Goal: Transaction & Acquisition: Purchase product/service

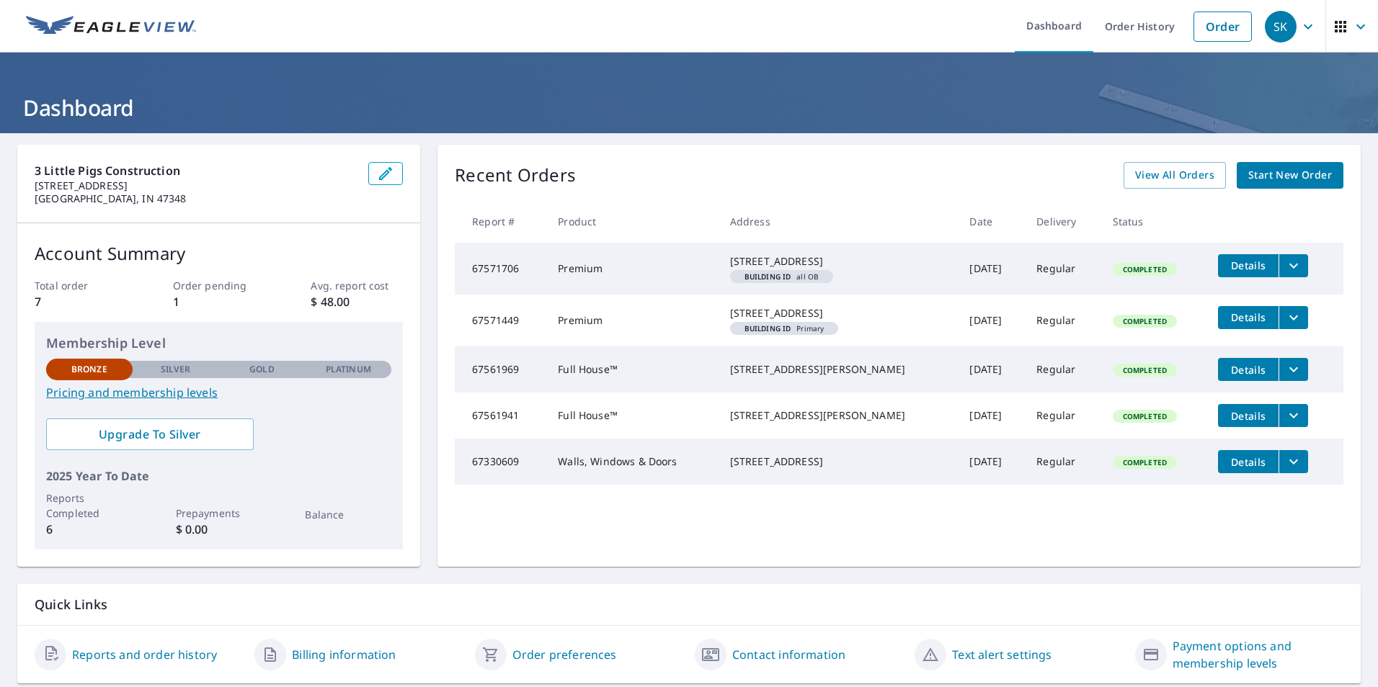
click at [1281, 186] on link "Start New Order" at bounding box center [1290, 175] width 107 height 27
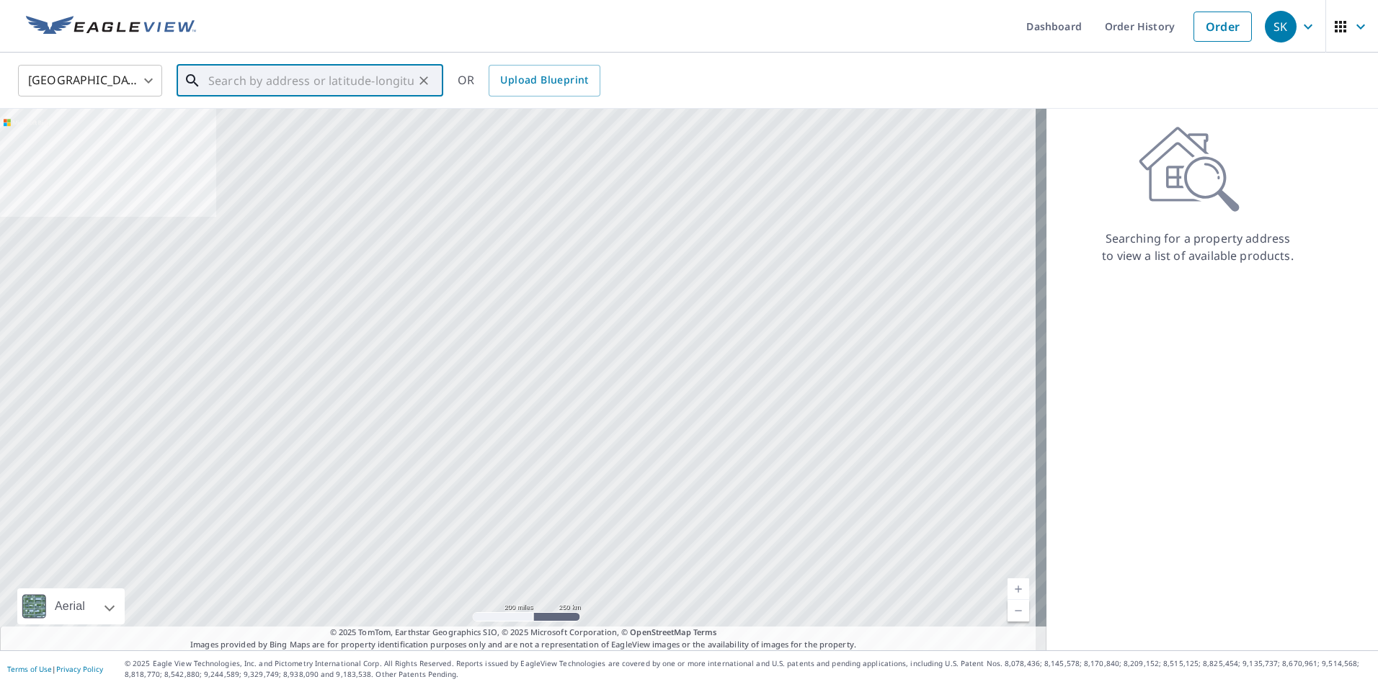
click at [363, 87] on input "text" at bounding box center [310, 81] width 205 height 40
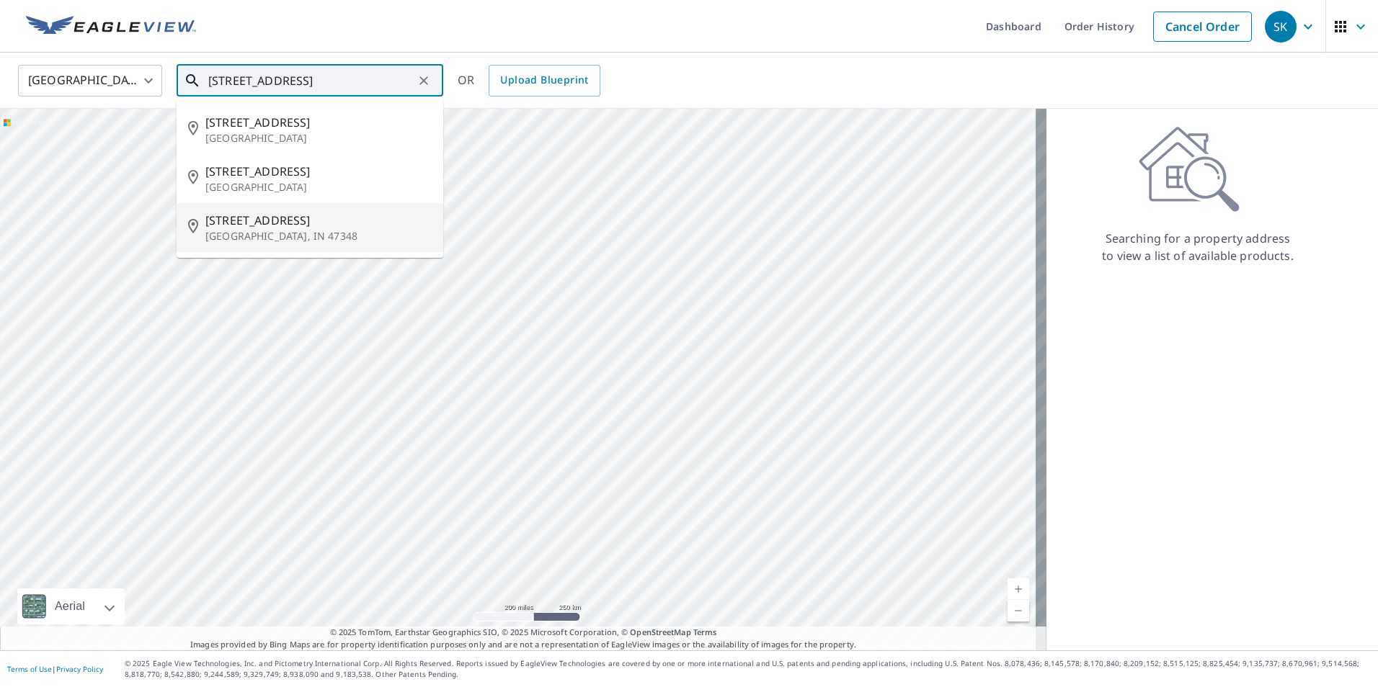
click at [335, 223] on span "[STREET_ADDRESS]" at bounding box center [318, 220] width 226 height 17
type input "[STREET_ADDRESS]"
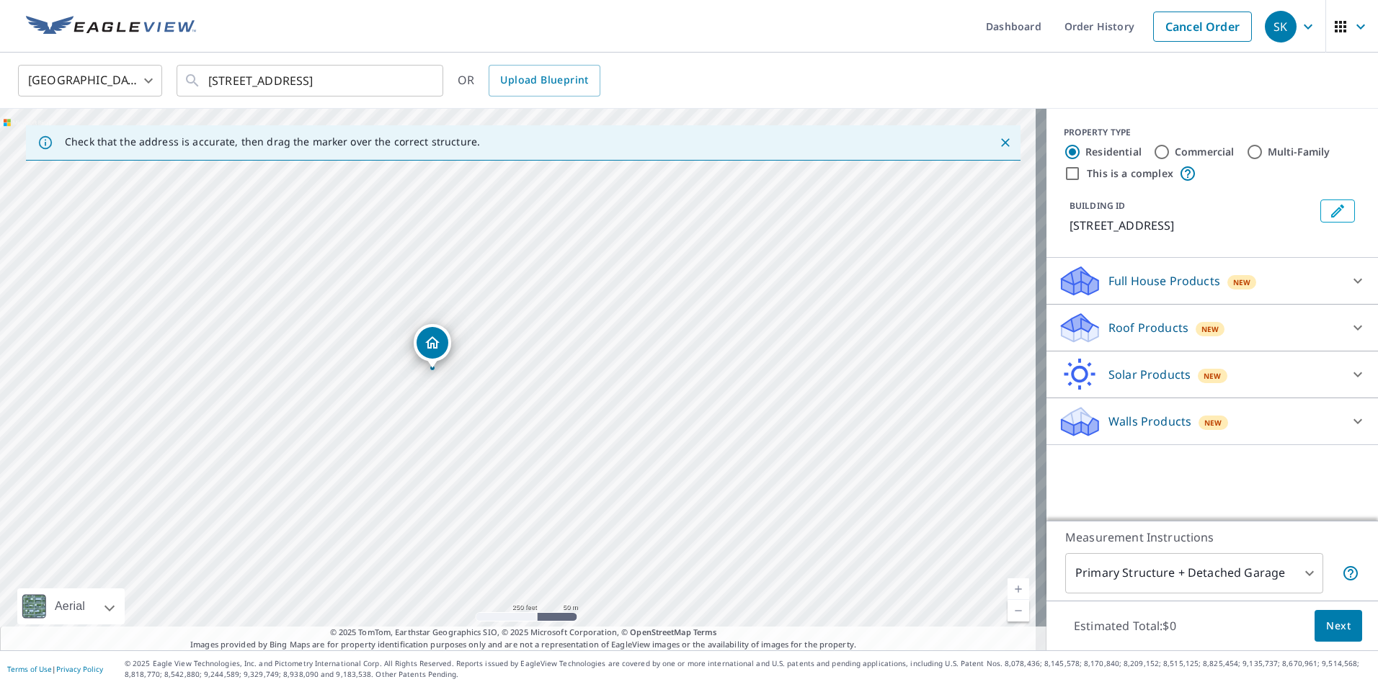
drag, startPoint x: 394, startPoint y: 244, endPoint x: 391, endPoint y: 318, distance: 73.6
click at [391, 318] on div "[STREET_ADDRESS]" at bounding box center [523, 380] width 1046 height 542
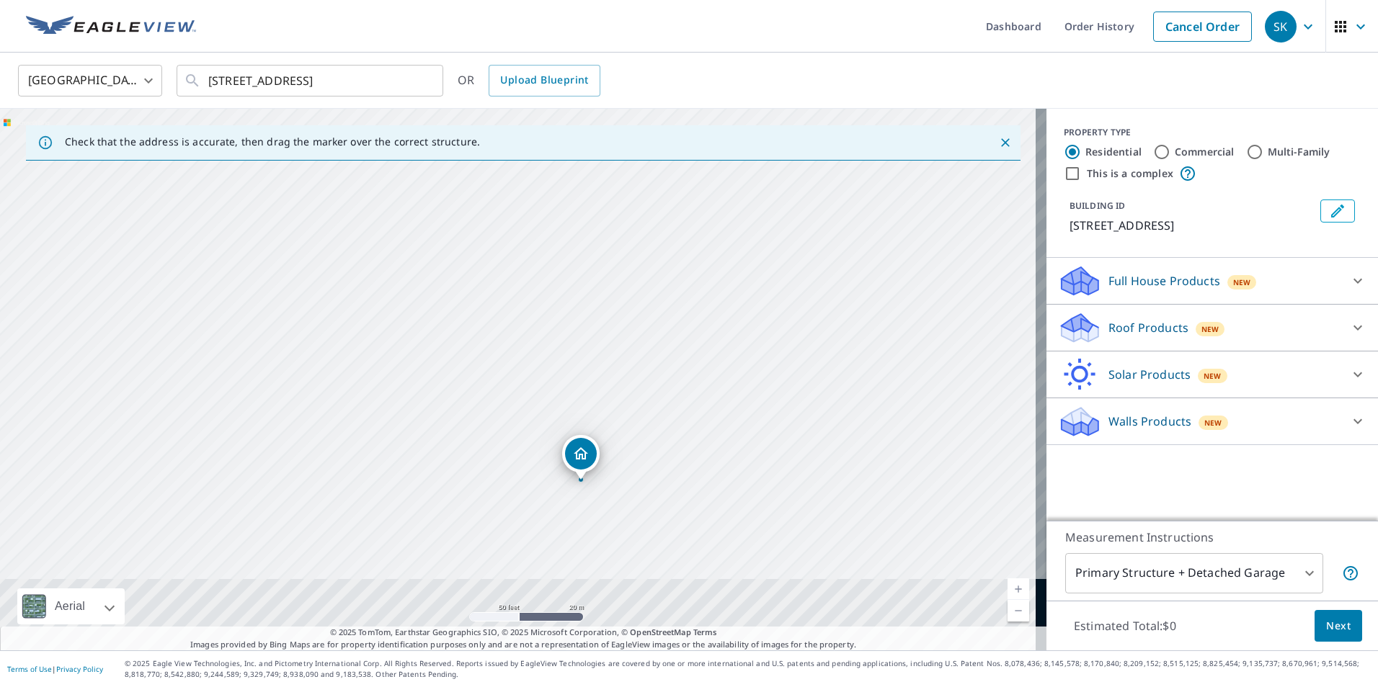
drag, startPoint x: 494, startPoint y: 280, endPoint x: 473, endPoint y: 137, distance: 144.2
click at [473, 137] on div "Check that the address is accurate, then drag the marker over the correct struc…" at bounding box center [523, 380] width 1046 height 542
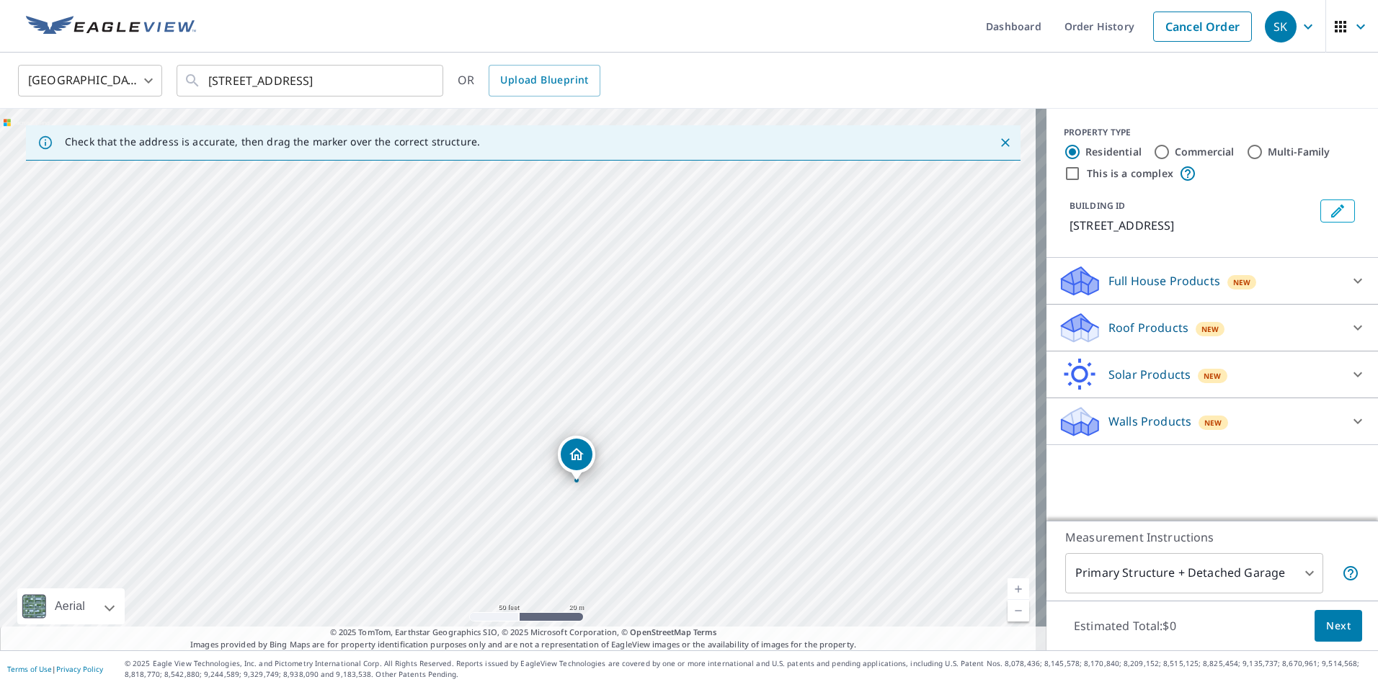
drag, startPoint x: 471, startPoint y: 184, endPoint x: 470, endPoint y: 162, distance: 21.7
click at [470, 169] on div "[STREET_ADDRESS]" at bounding box center [523, 380] width 1046 height 542
click at [565, 376] on div "[STREET_ADDRESS]" at bounding box center [523, 380] width 1046 height 542
click at [369, 252] on div "[STREET_ADDRESS]" at bounding box center [523, 380] width 1046 height 542
drag, startPoint x: 521, startPoint y: 357, endPoint x: 375, endPoint y: 237, distance: 188.4
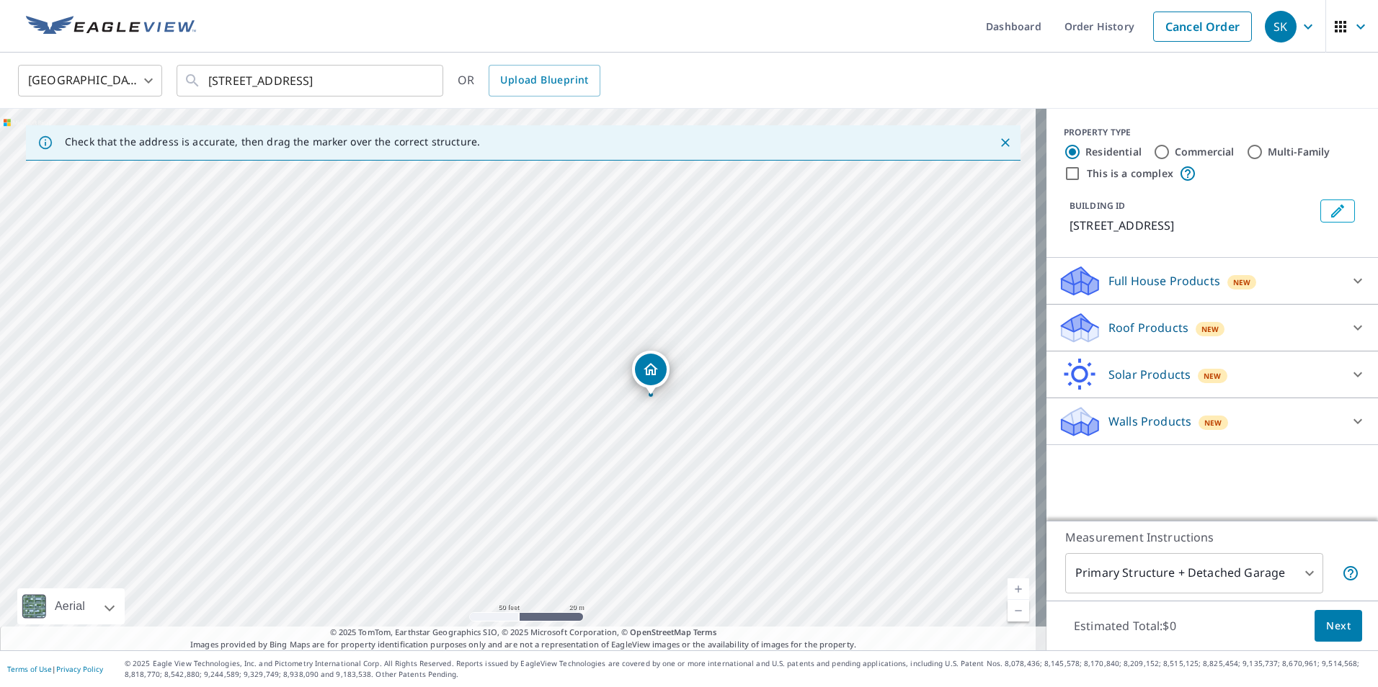
drag, startPoint x: 522, startPoint y: 344, endPoint x: 654, endPoint y: 362, distance: 133.8
drag, startPoint x: 521, startPoint y: 352, endPoint x: 390, endPoint y: 325, distance: 134.0
drag, startPoint x: 524, startPoint y: 349, endPoint x: 649, endPoint y: 369, distance: 126.3
click at [1212, 329] on div "Roof Products New" at bounding box center [1199, 328] width 282 height 34
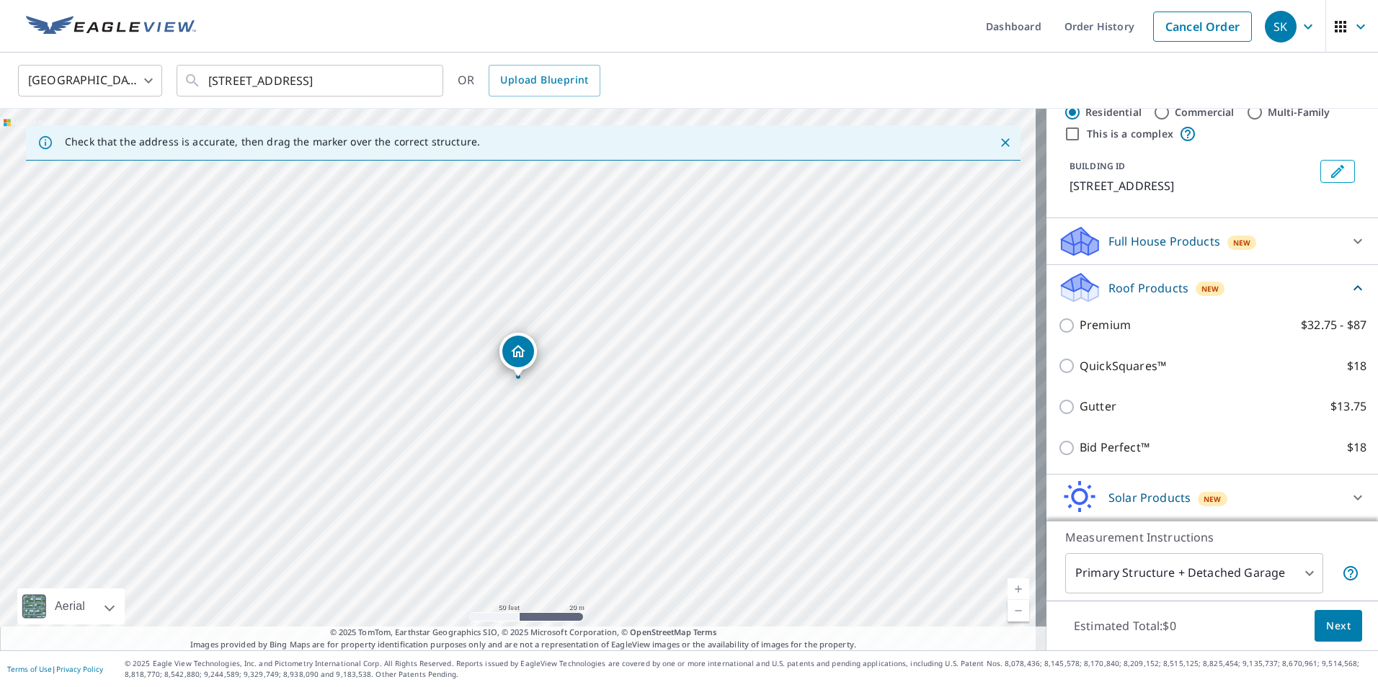
scroll to position [15, 0]
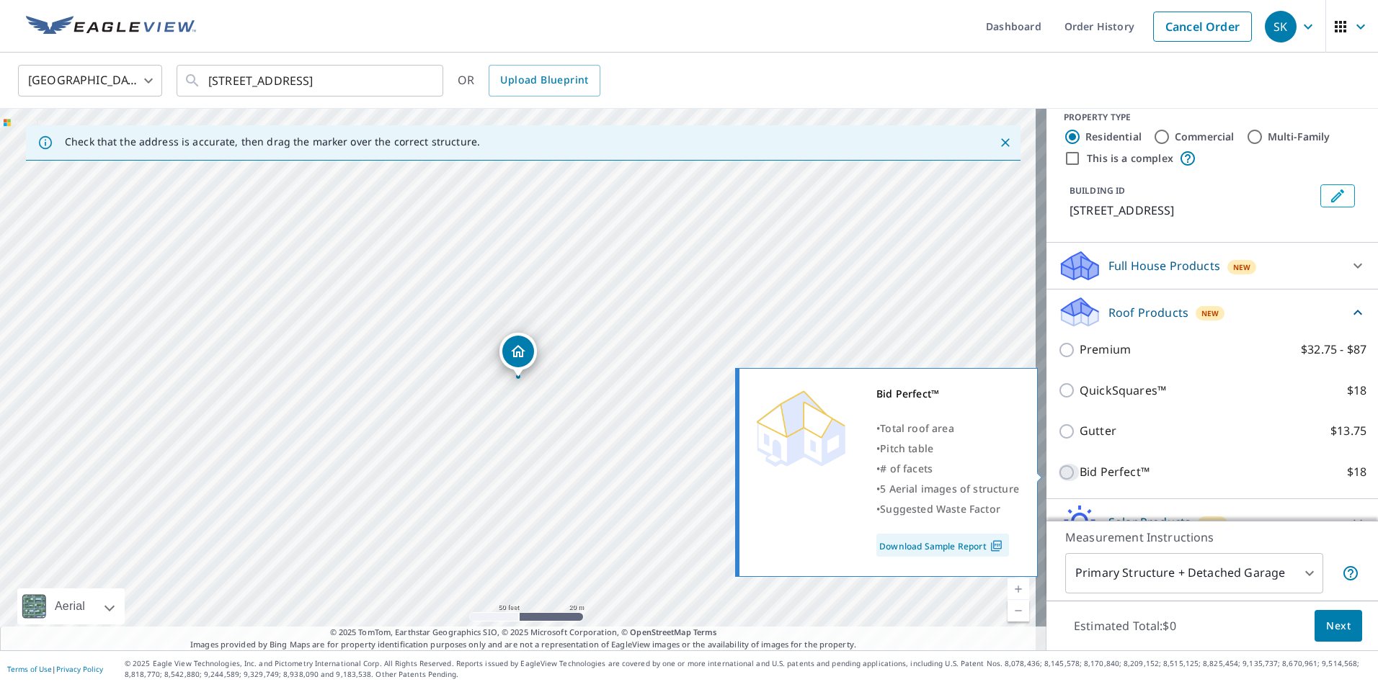
click at [1062, 471] on input "Bid Perfect™ $18" at bounding box center [1069, 472] width 22 height 17
checkbox input "true"
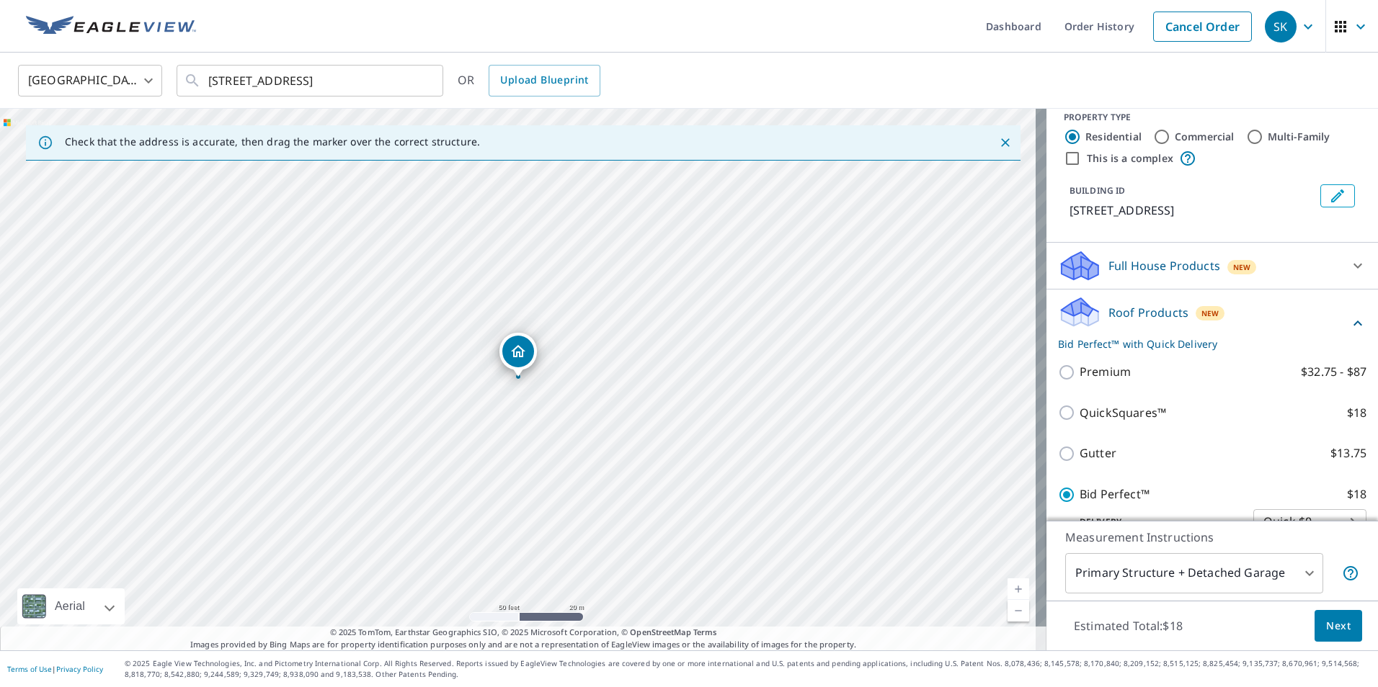
click at [1314, 621] on button "Next" at bounding box center [1338, 626] width 48 height 32
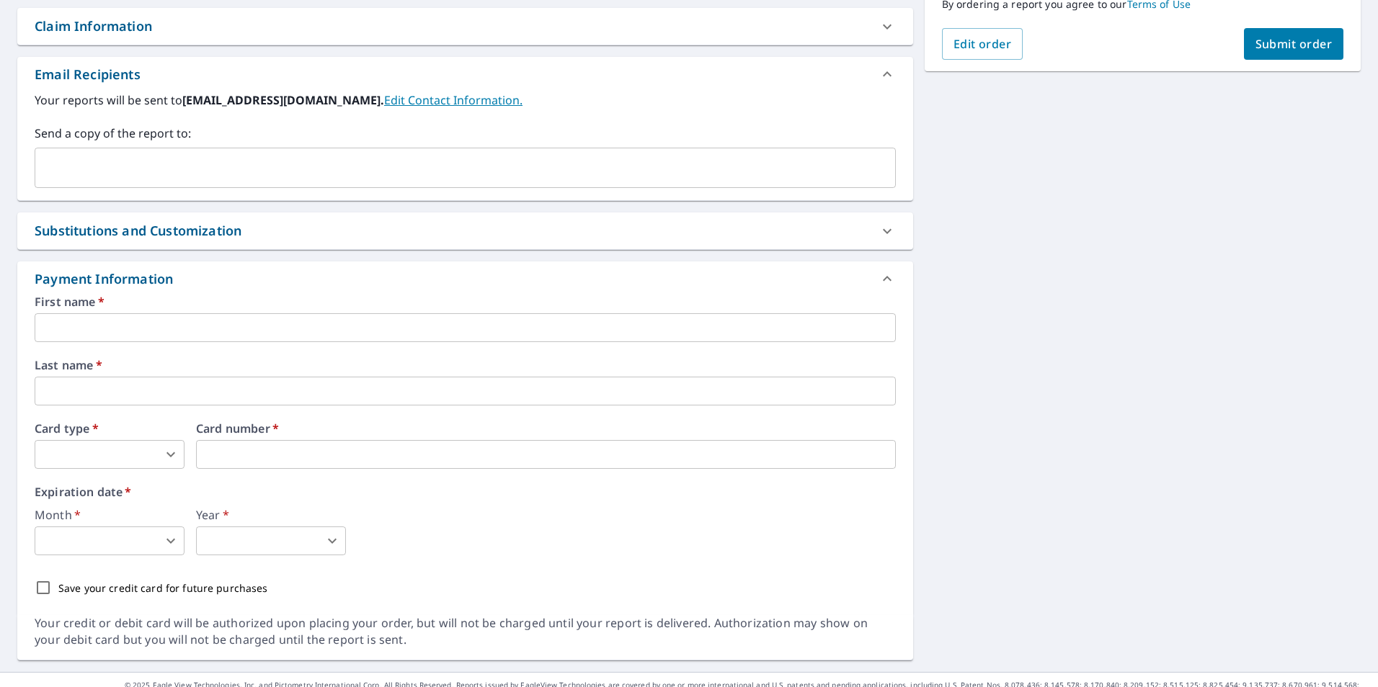
scroll to position [410, 0]
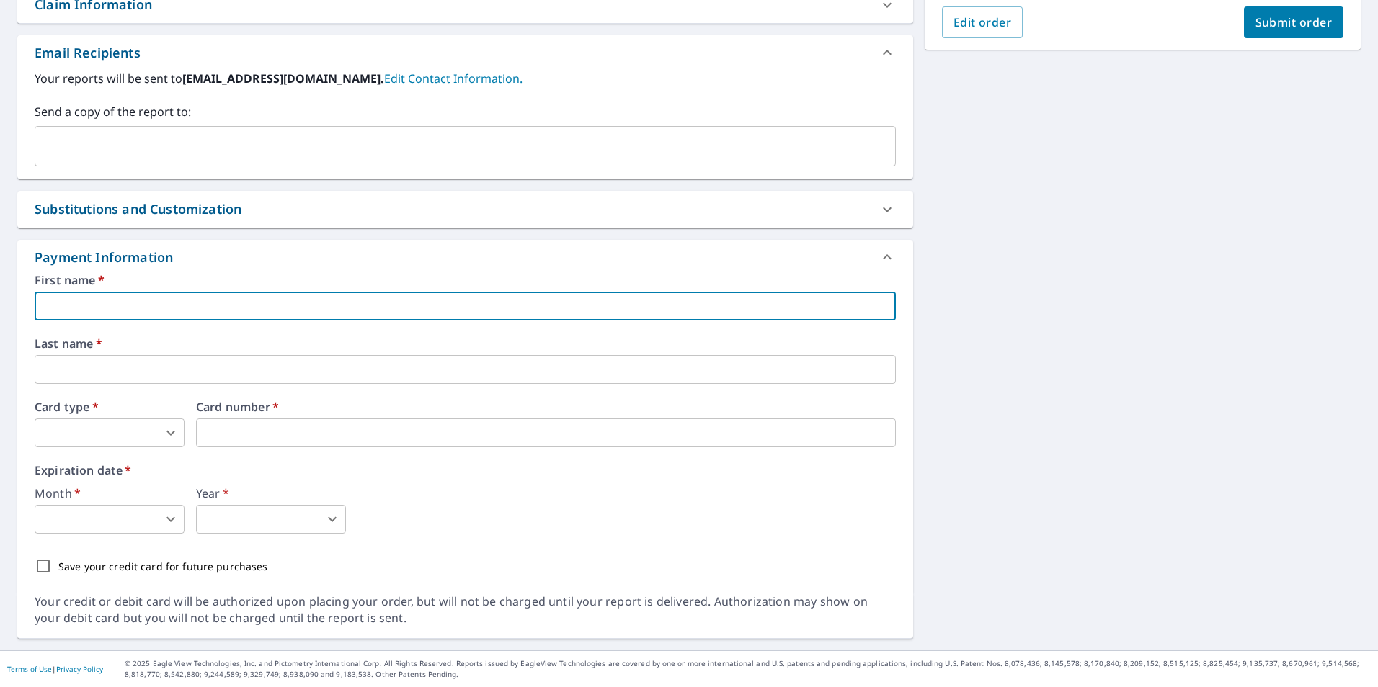
click at [208, 311] on input "text" at bounding box center [465, 306] width 861 height 29
type input "[PERSON_NAME]"
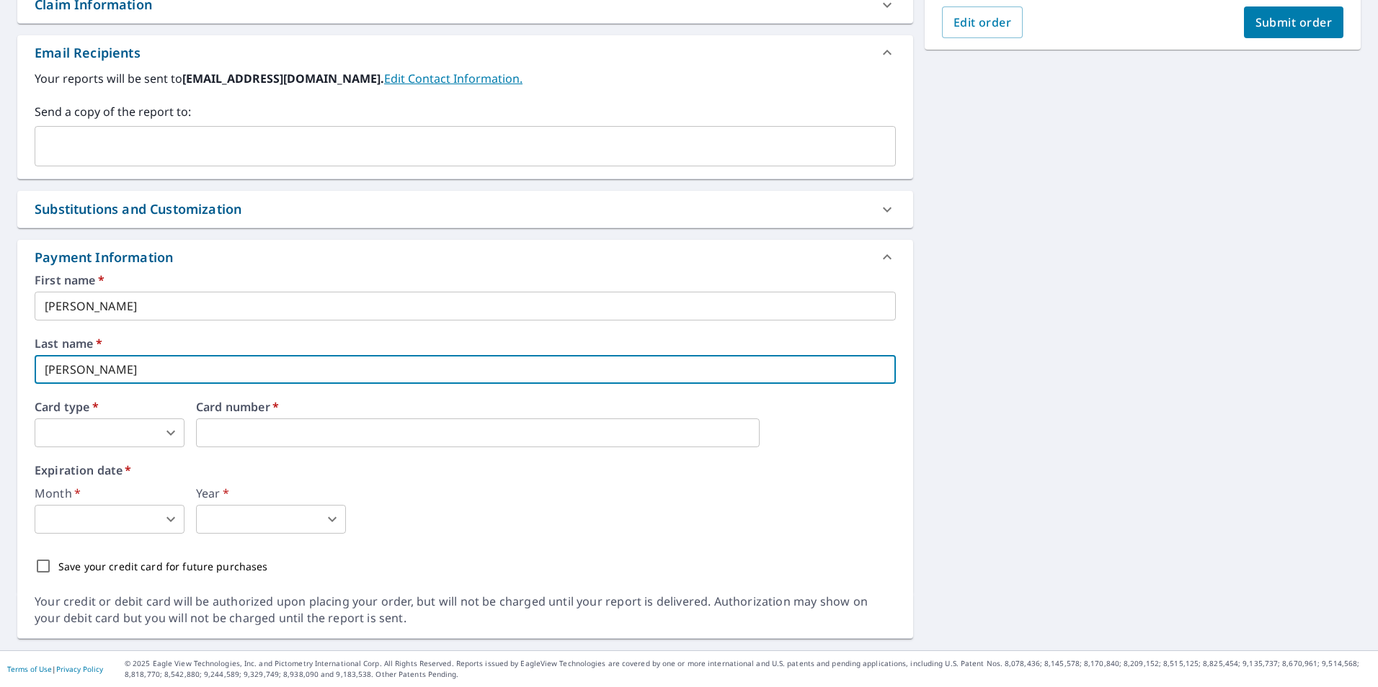
type input "[PERSON_NAME]"
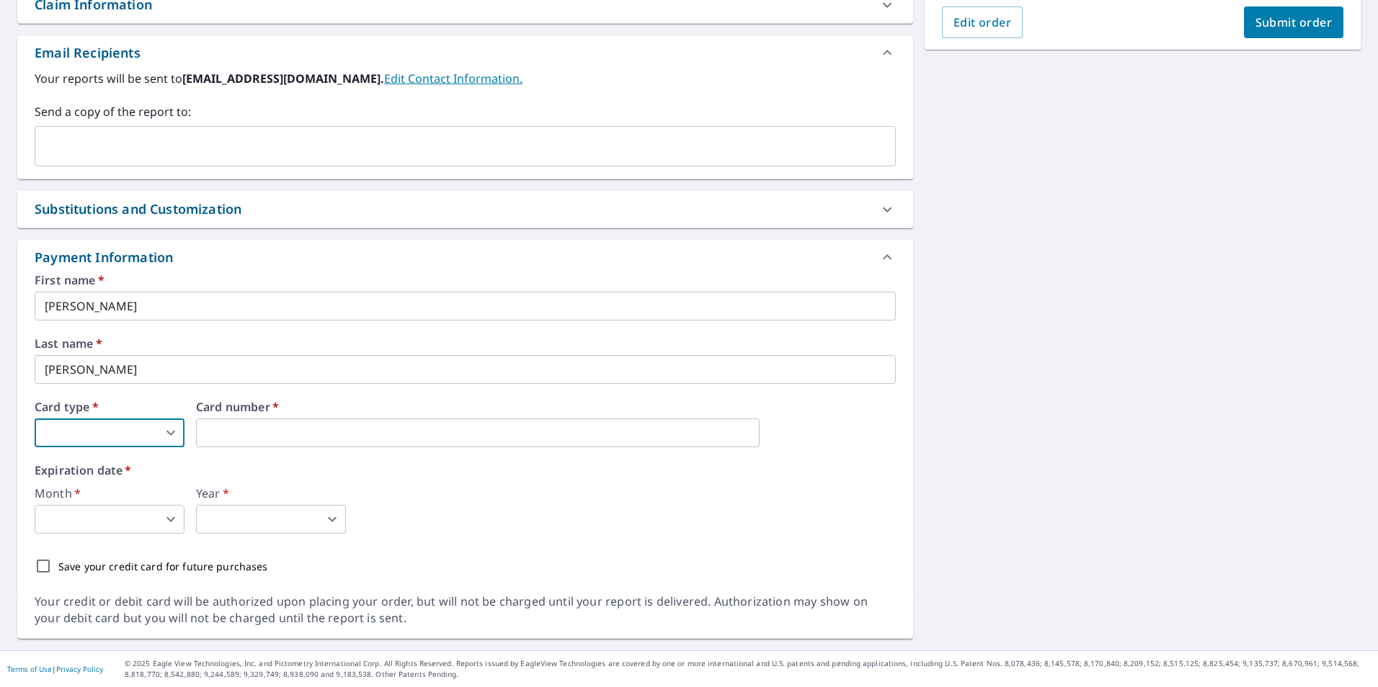
click at [138, 436] on body "SK SK Dashboard Order History Cancel Order SK Dashboard / Finalize Order Finali…" at bounding box center [689, 343] width 1378 height 687
click at [158, 515] on li "MasterCard" at bounding box center [110, 518] width 150 height 26
type input "3"
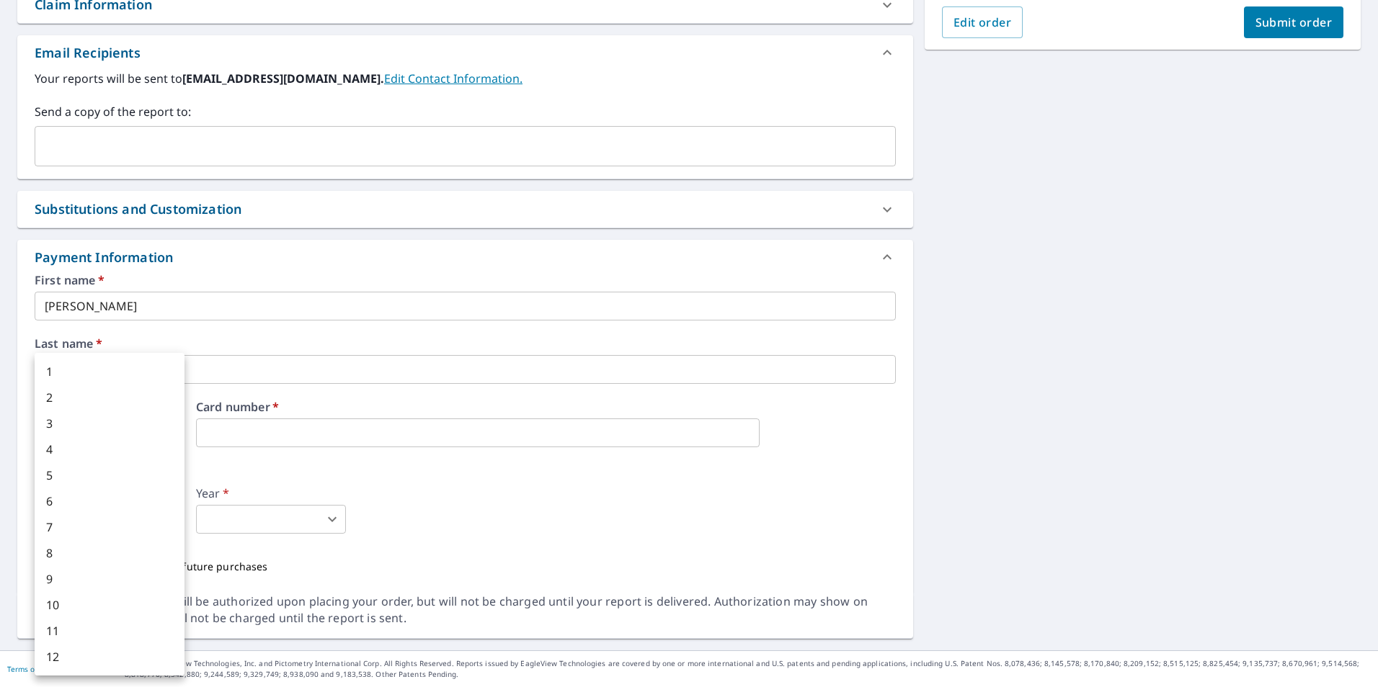
click at [114, 514] on body "SK SK Dashboard Order History Cancel Order SK Dashboard / Finalize Order Finali…" at bounding box center [689, 343] width 1378 height 687
click at [151, 501] on li "6" at bounding box center [110, 502] width 150 height 26
type input "6"
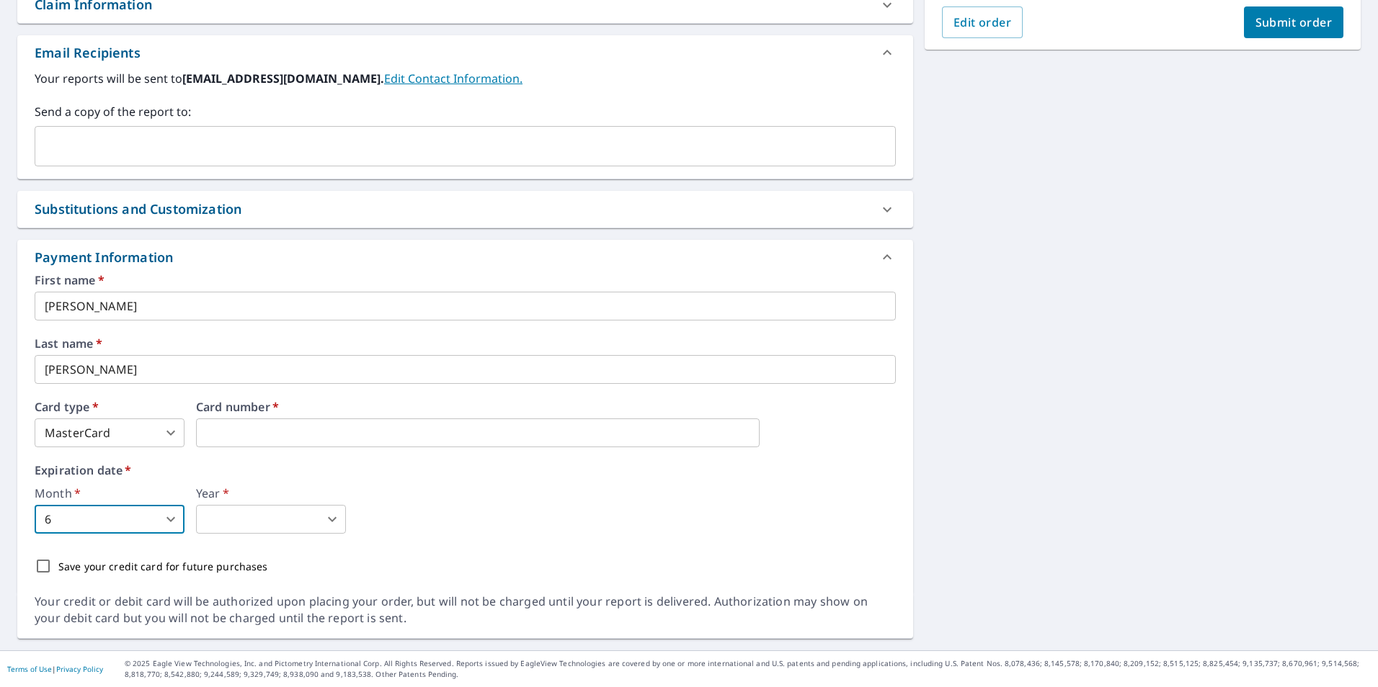
click at [239, 527] on body "SK SK Dashboard Order History Cancel Order SK Dashboard / Finalize Order Finali…" at bounding box center [689, 343] width 1378 height 687
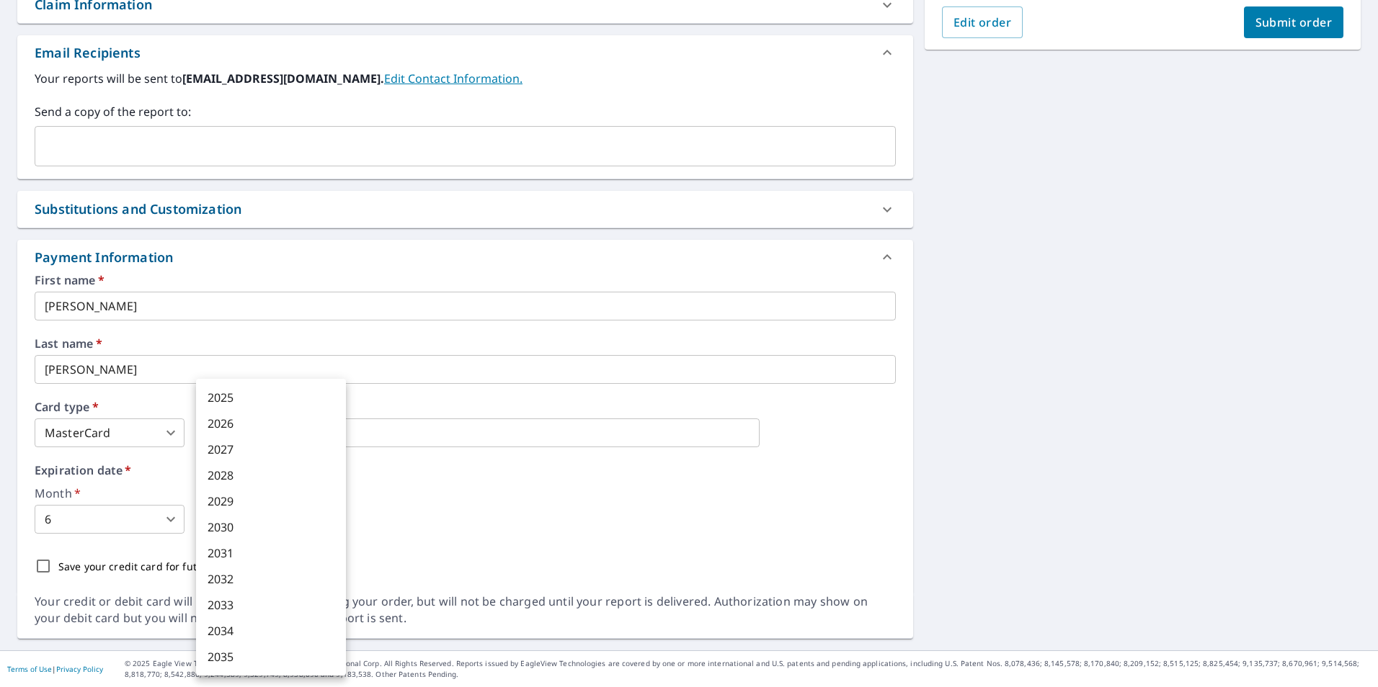
click at [241, 482] on li "2028" at bounding box center [271, 476] width 150 height 26
type input "2028"
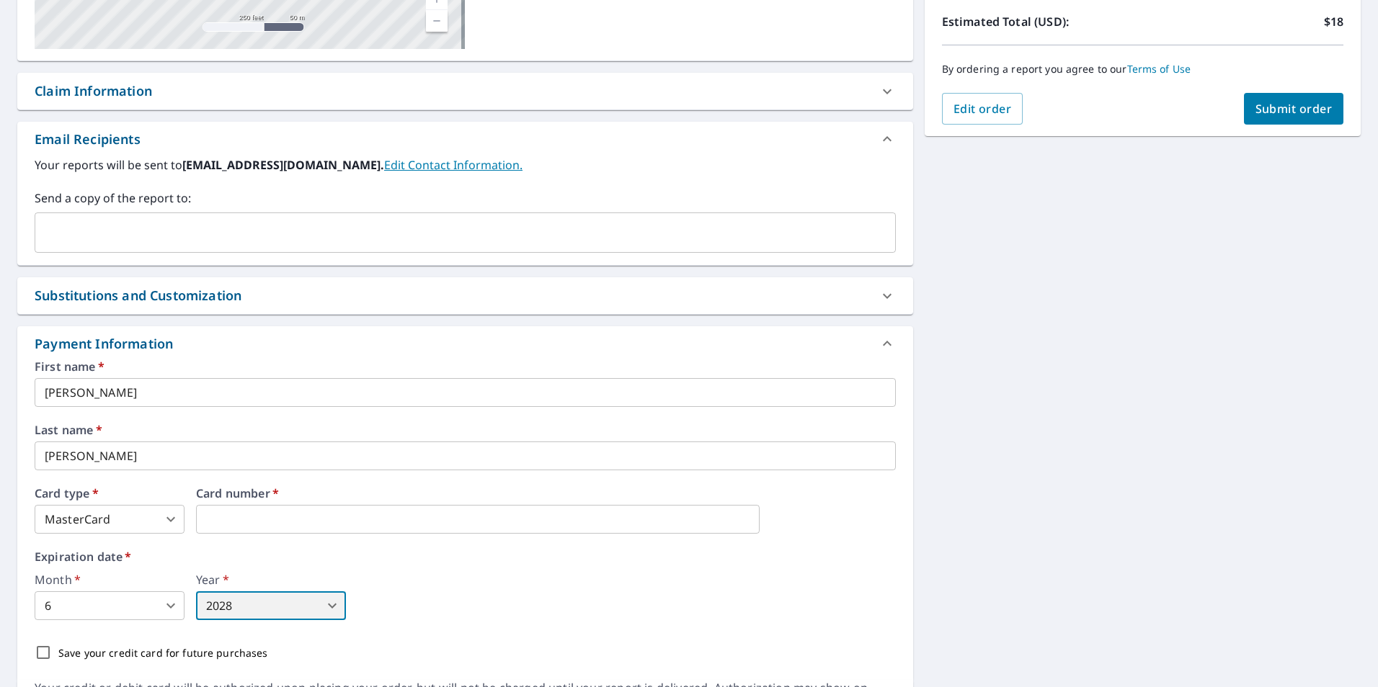
scroll to position [0, 0]
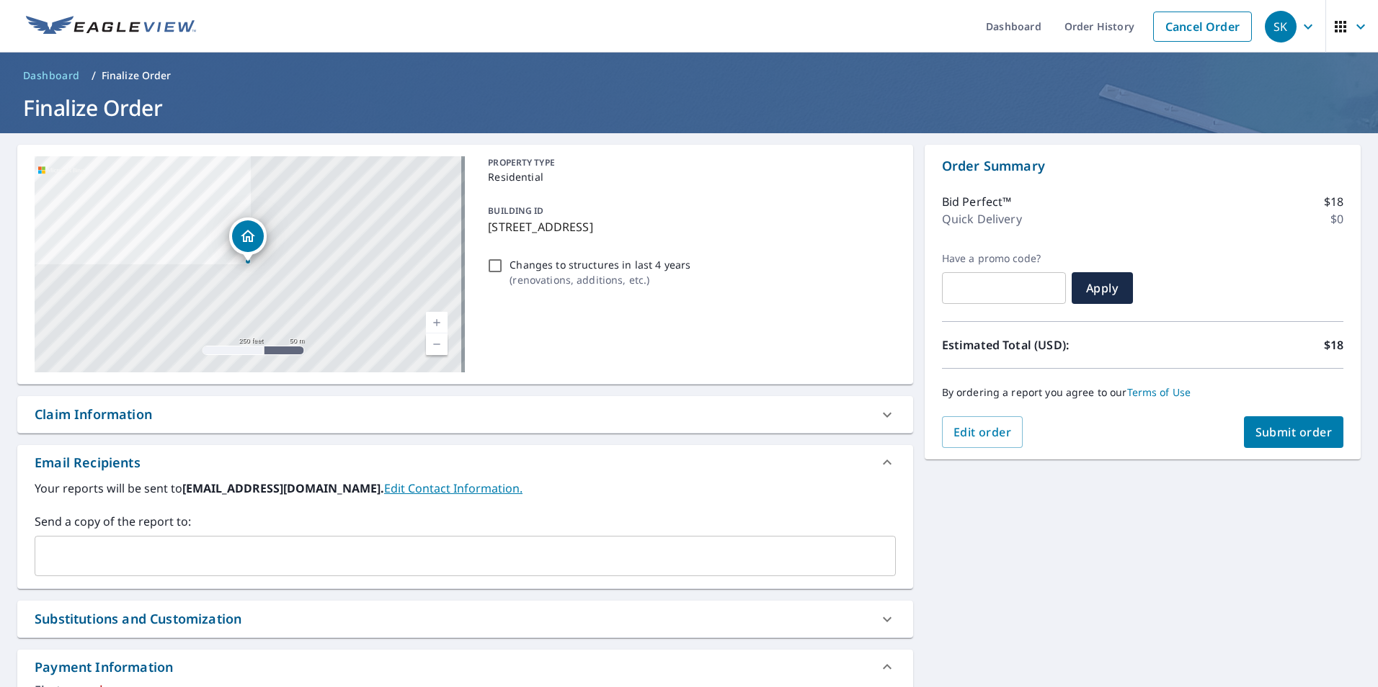
click at [1255, 426] on span "Submit order" at bounding box center [1293, 432] width 77 height 16
